Goal: Task Accomplishment & Management: Manage account settings

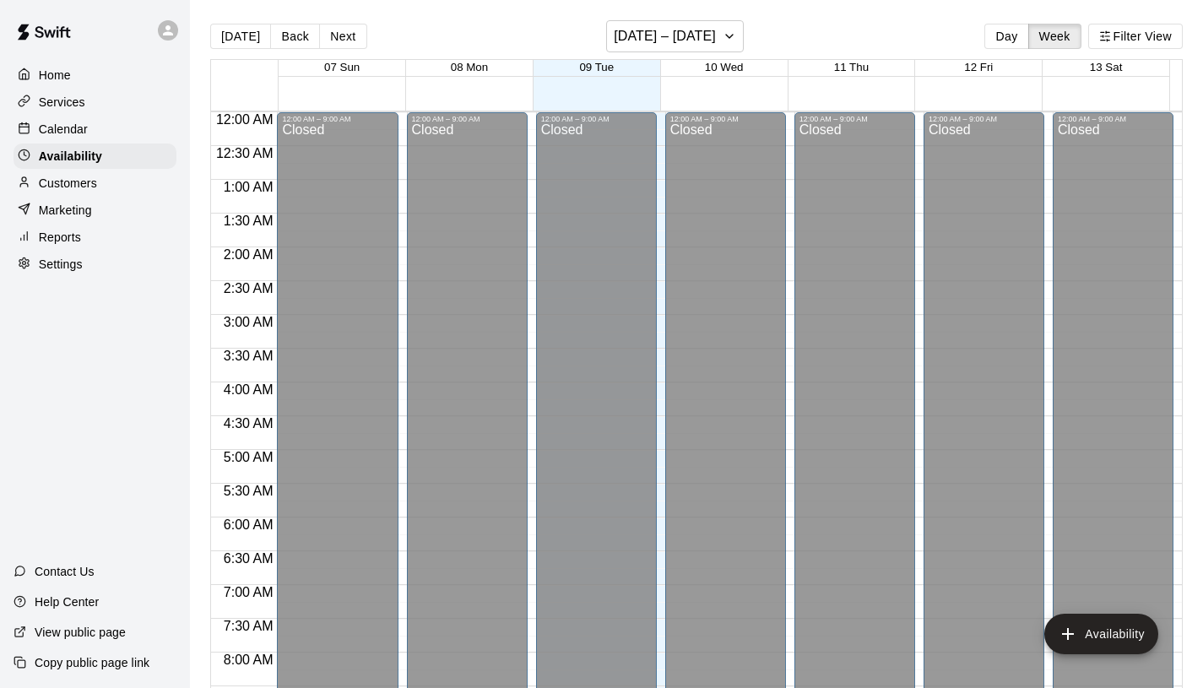
scroll to position [830, 0]
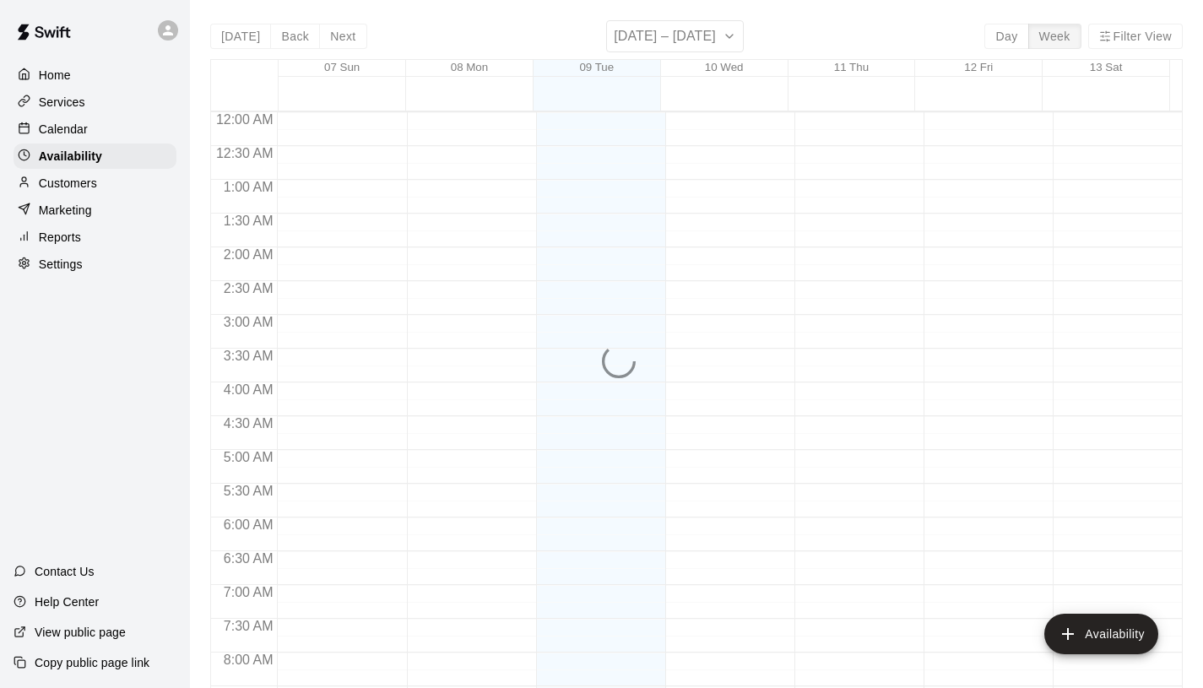
scroll to position [830, 0]
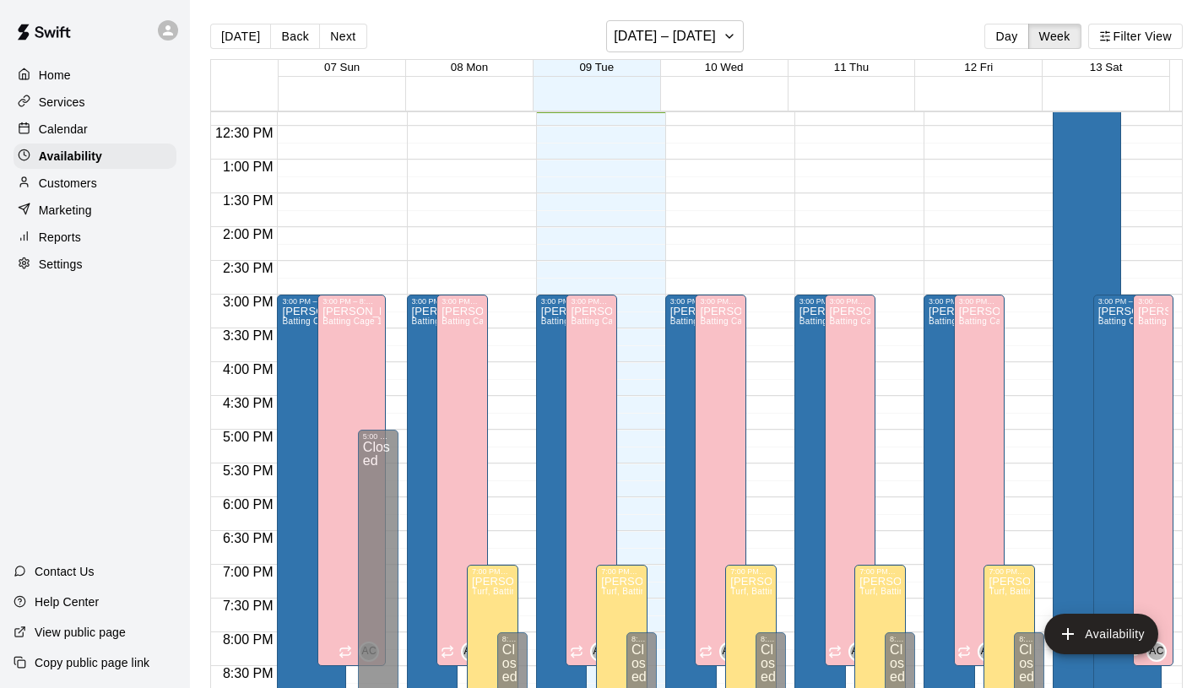
click at [99, 104] on div "Services" at bounding box center [95, 101] width 163 height 25
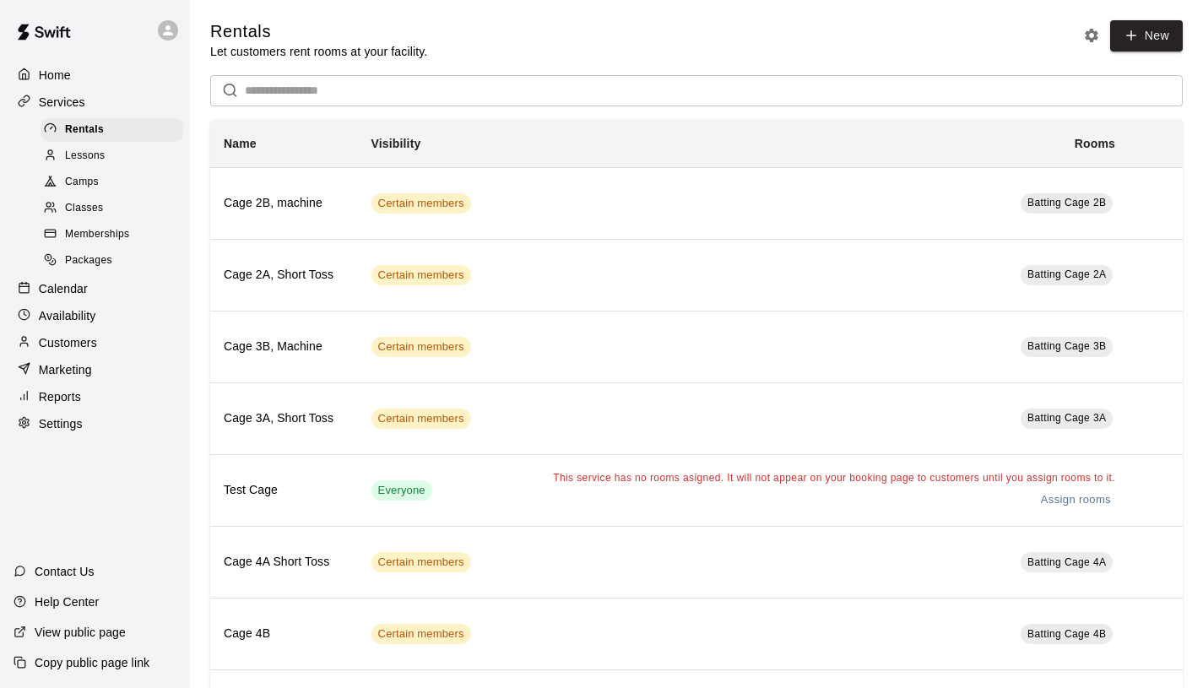
click at [119, 244] on div "Memberships" at bounding box center [112, 235] width 143 height 24
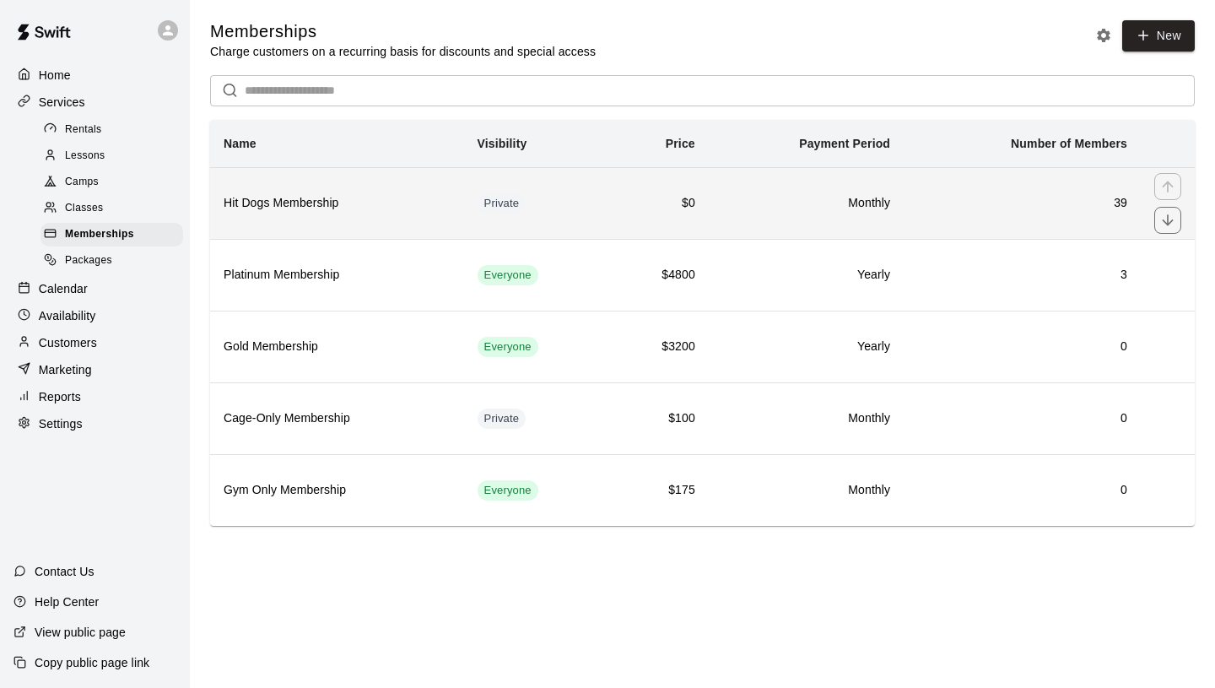
click at [434, 201] on h6 "Hit Dogs Membership" at bounding box center [337, 203] width 227 height 19
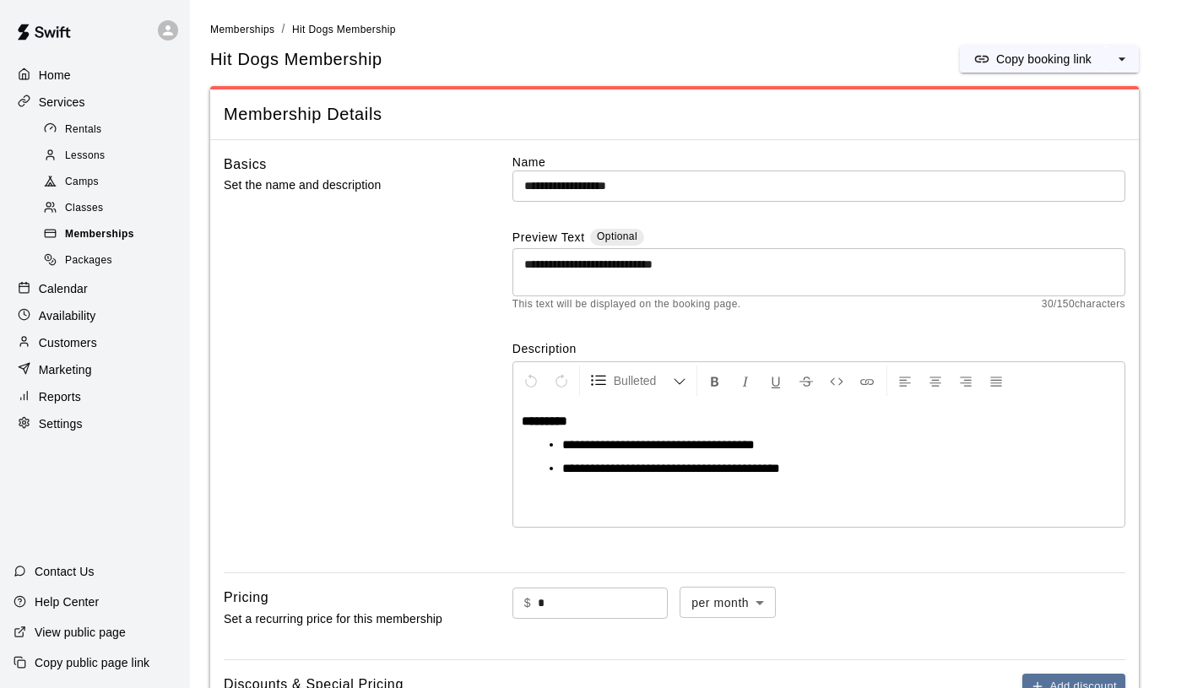
click at [151, 239] on div "Memberships" at bounding box center [112, 235] width 143 height 24
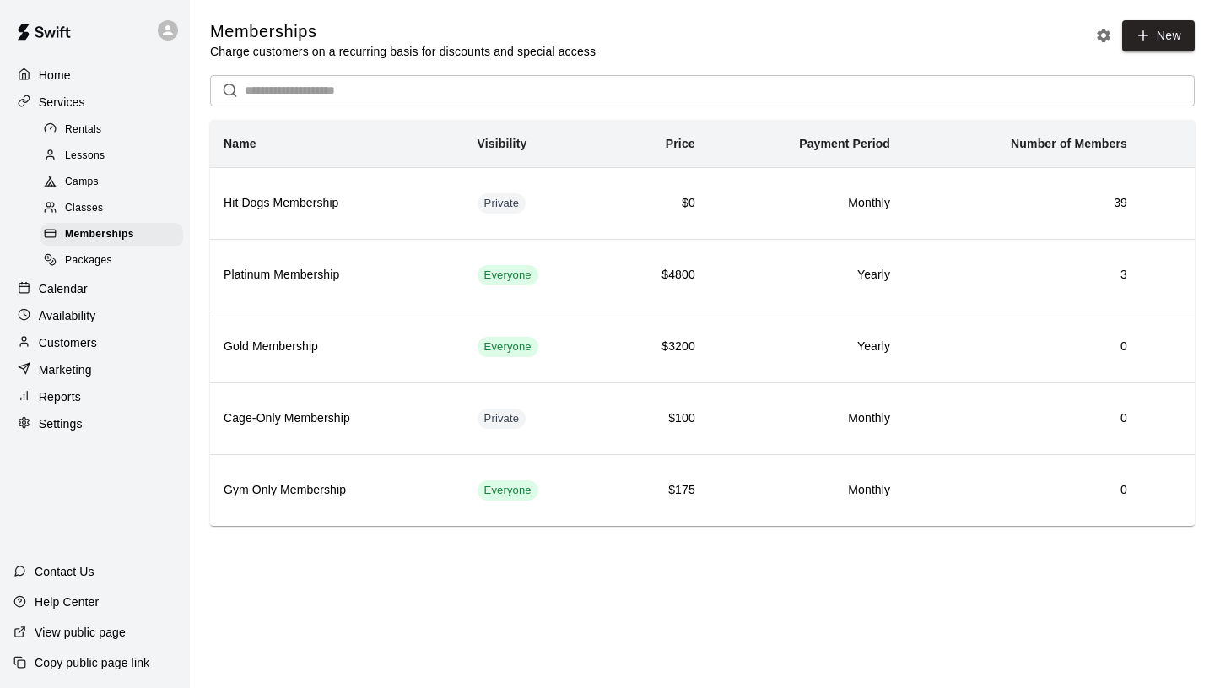
click at [791, 573] on html "Home Services Rentals Lessons Camps Classes Memberships Packages Calendar Avail…" at bounding box center [607, 286] width 1215 height 573
